Goal: Information Seeking & Learning: Learn about a topic

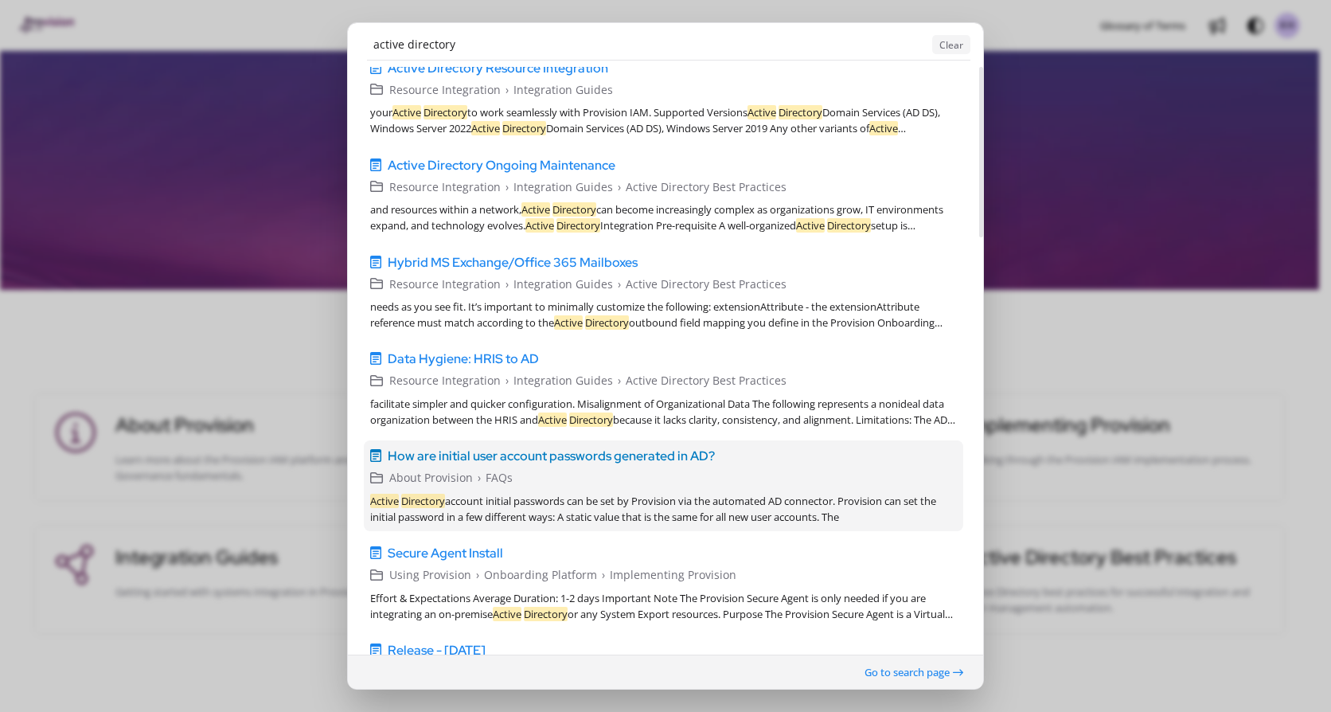
scroll to position [159, 0]
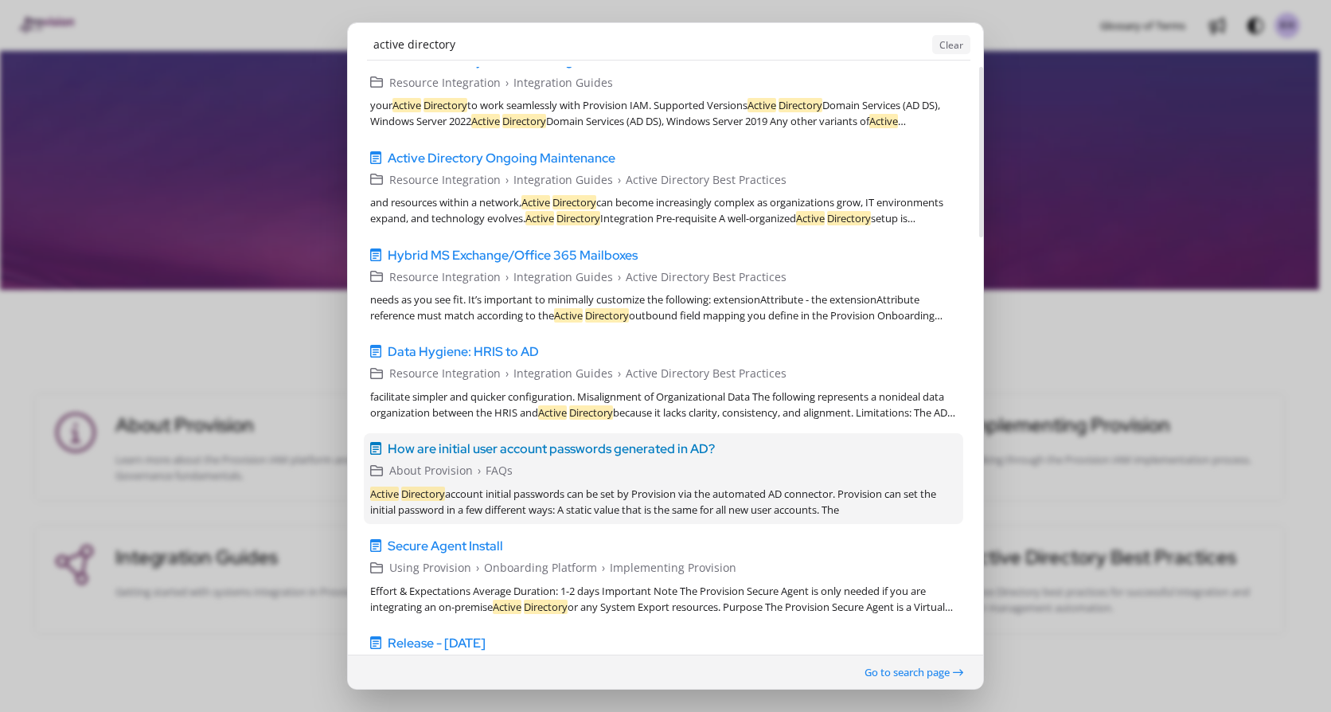
type input "active directory"
click at [620, 450] on span "How are initial user account passwords generated in AD?" at bounding box center [551, 448] width 327 height 19
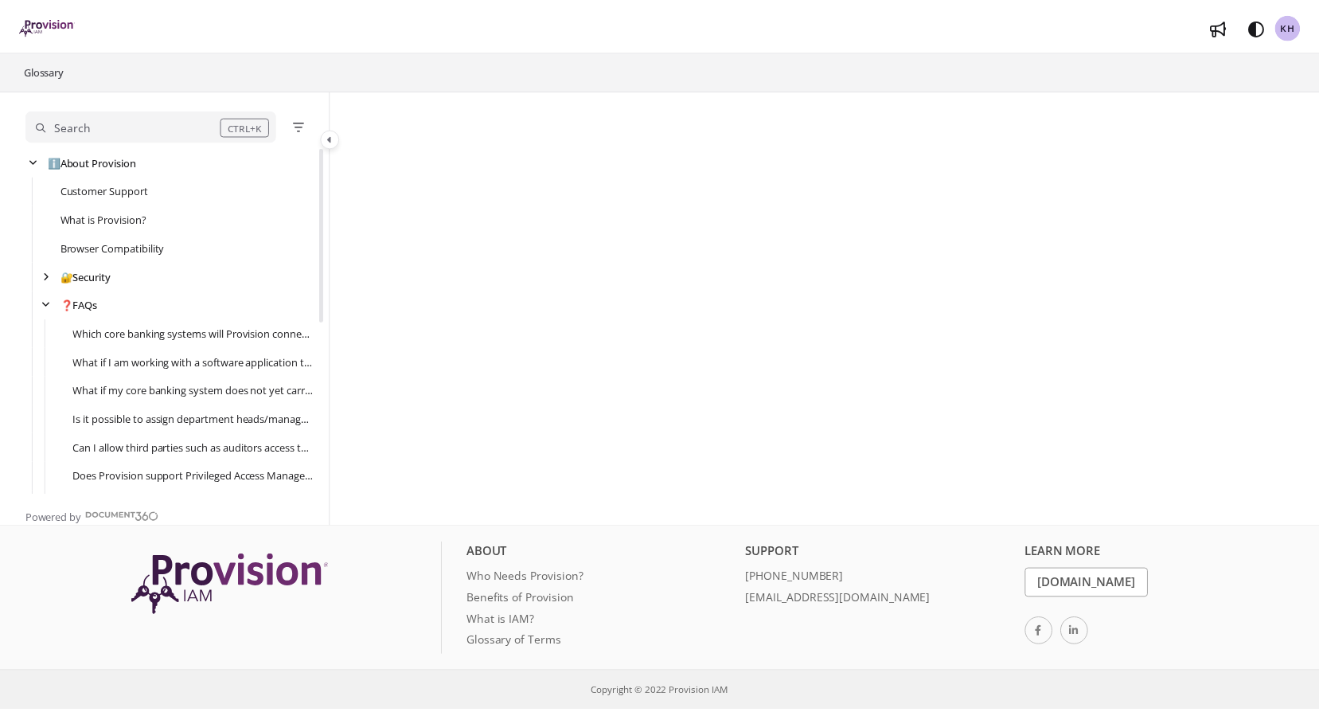
scroll to position [287, 0]
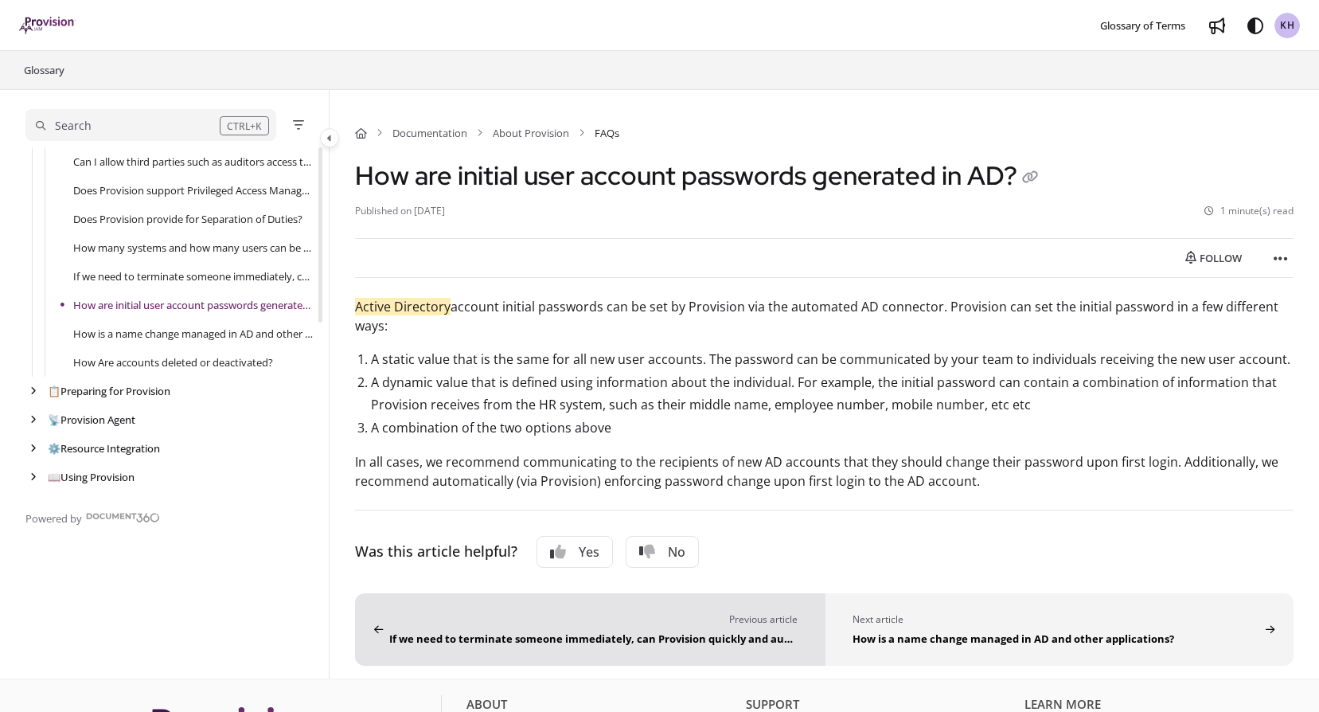
click at [614, 627] on div "If we need to terminate someone immediately, can Provision quickly and automati…" at bounding box center [593, 636] width 408 height 19
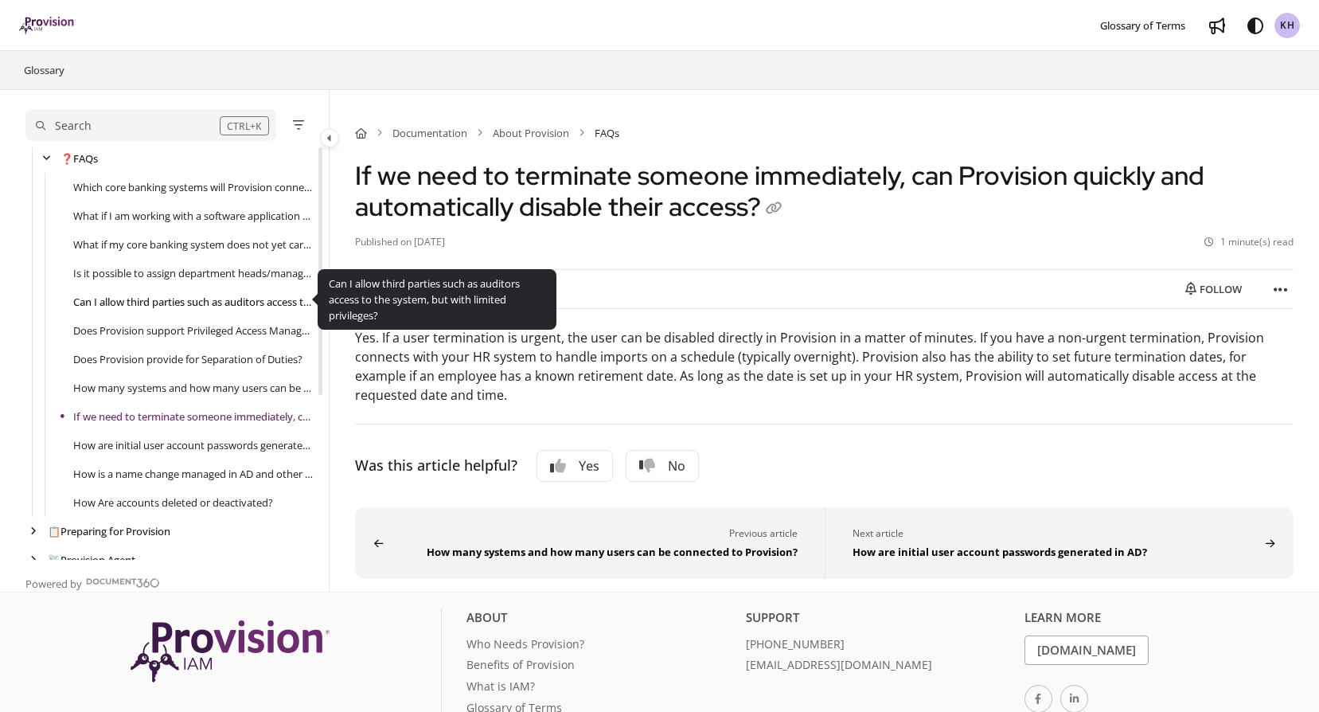
scroll to position [125, 0]
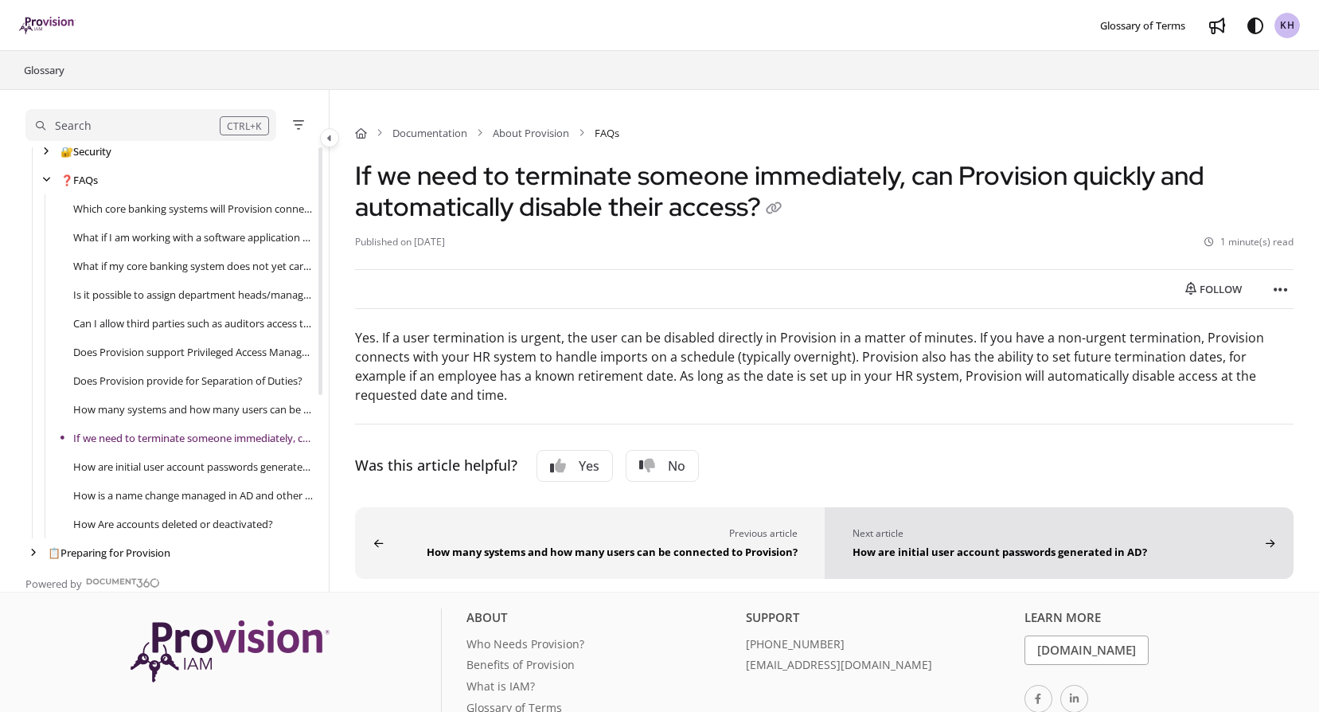
click at [986, 548] on div "How are initial user account passwords generated in AD?" at bounding box center [1056, 549] width 407 height 19
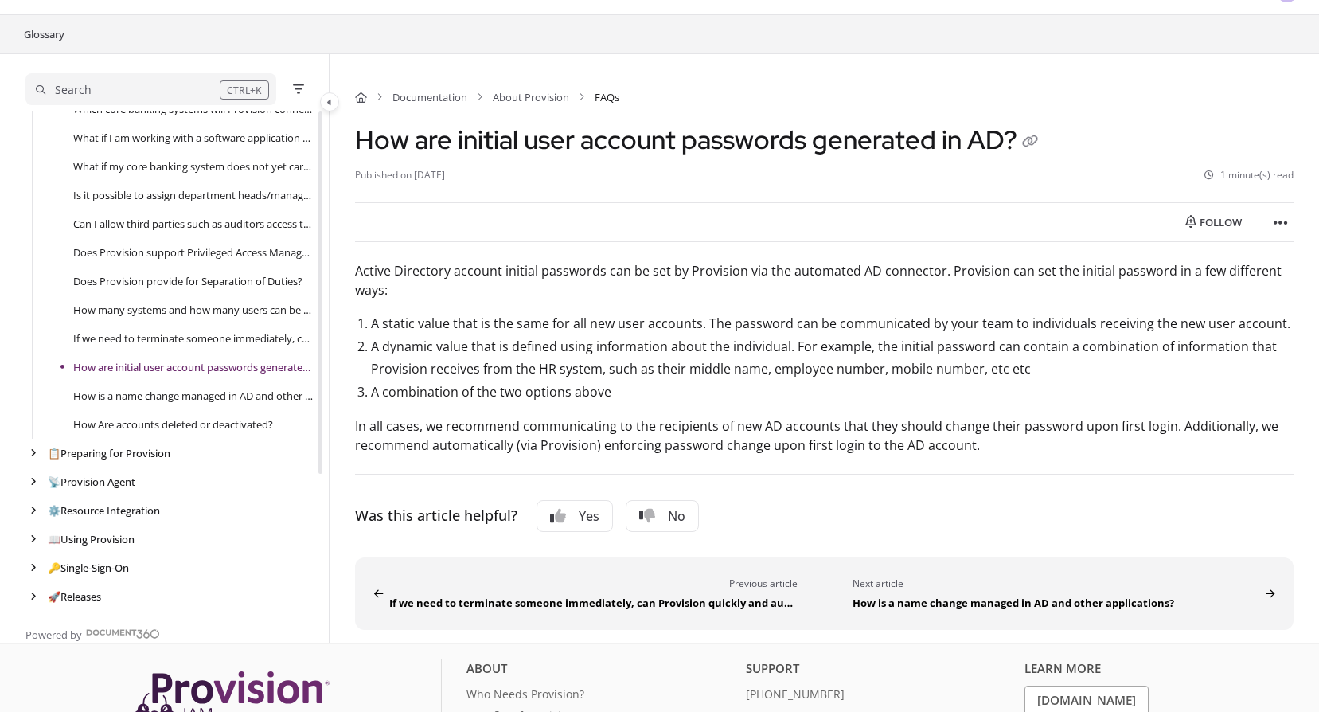
scroll to position [26, 0]
